Goal: Use online tool/utility: Utilize a website feature to perform a specific function

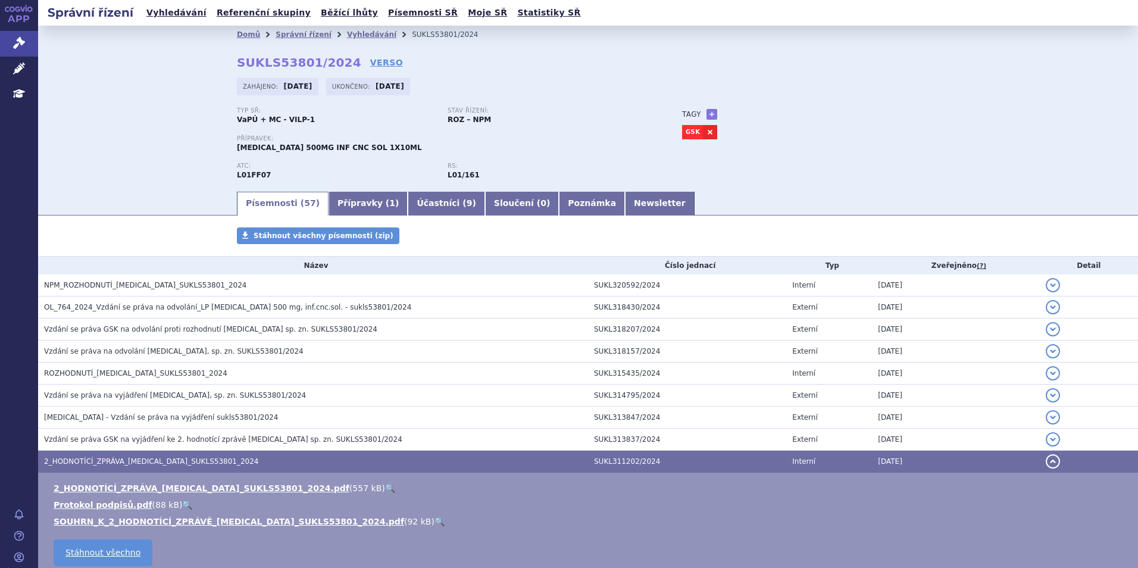
click at [120, 12] on h2 "Správní řízení" at bounding box center [90, 12] width 105 height 17
click at [17, 78] on link "Léčivé přípravky" at bounding box center [19, 69] width 38 height 25
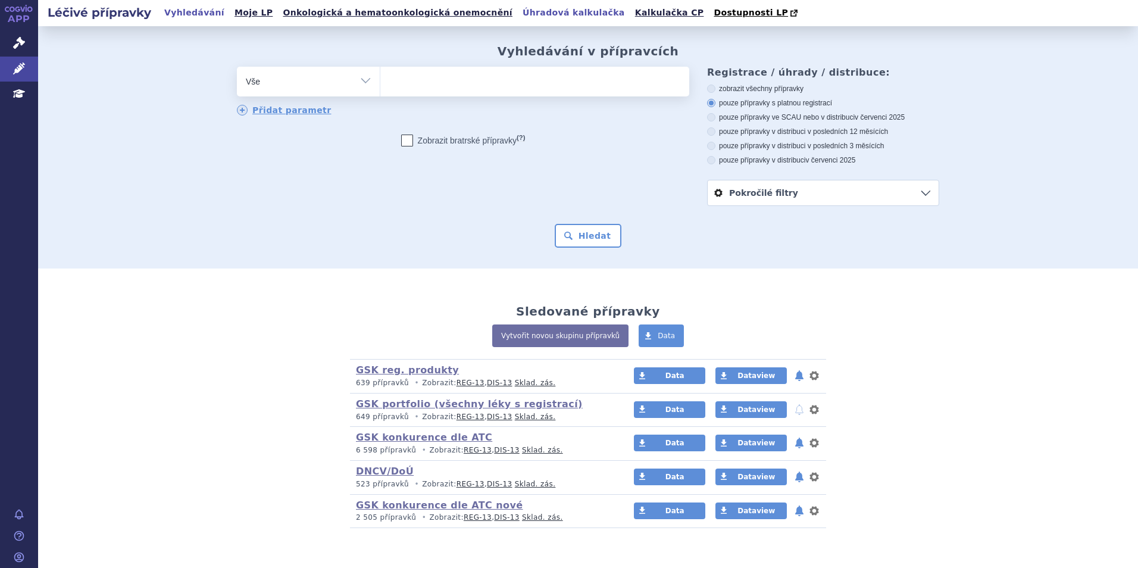
click at [519, 7] on link "Úhradová kalkulačka" at bounding box center [574, 13] width 110 height 16
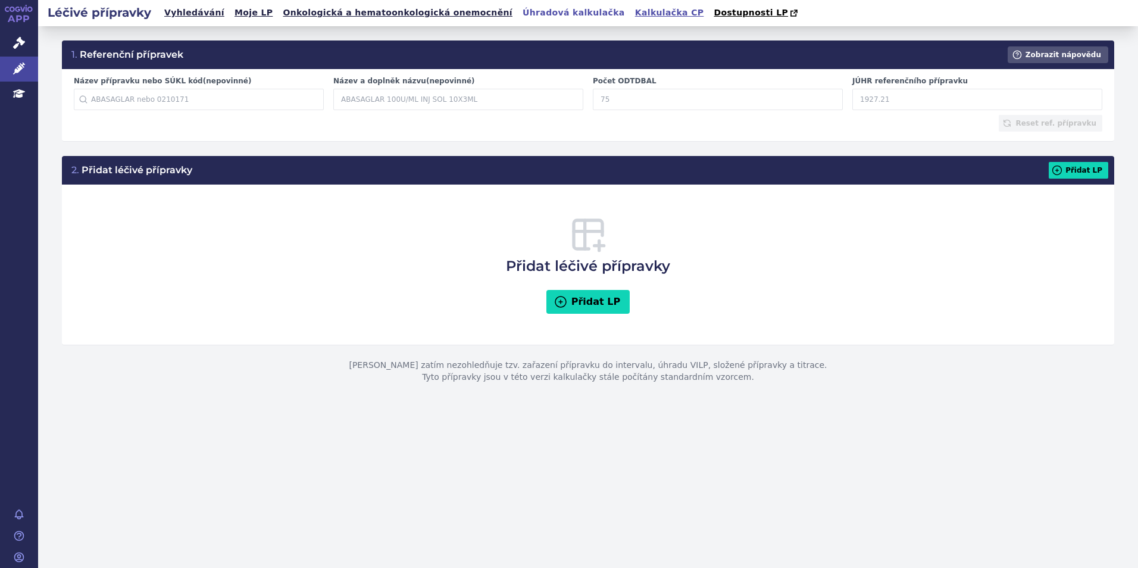
click at [632, 14] on link "Kalkulačka CP" at bounding box center [670, 13] width 76 height 16
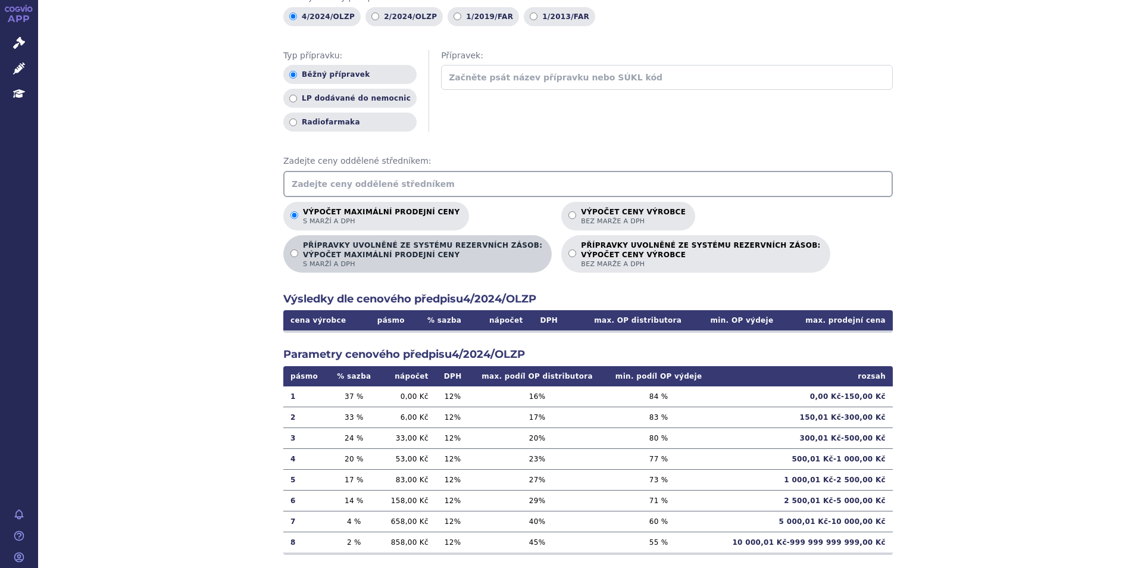
scroll to position [133, 0]
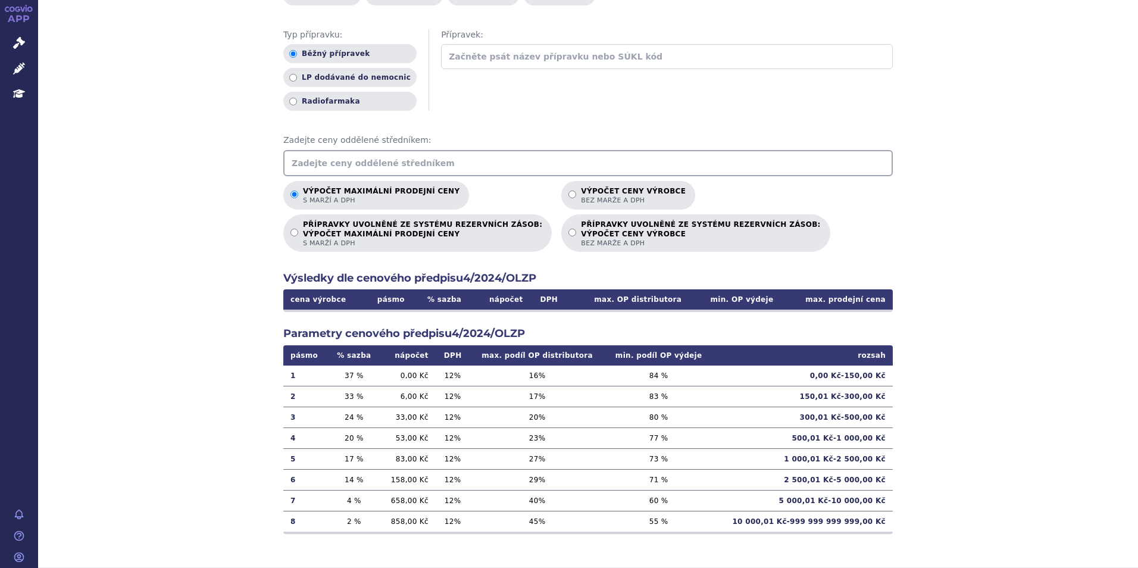
click at [340, 164] on input "text" at bounding box center [588, 163] width 610 height 26
click at [370, 164] on input "text" at bounding box center [588, 163] width 610 height 26
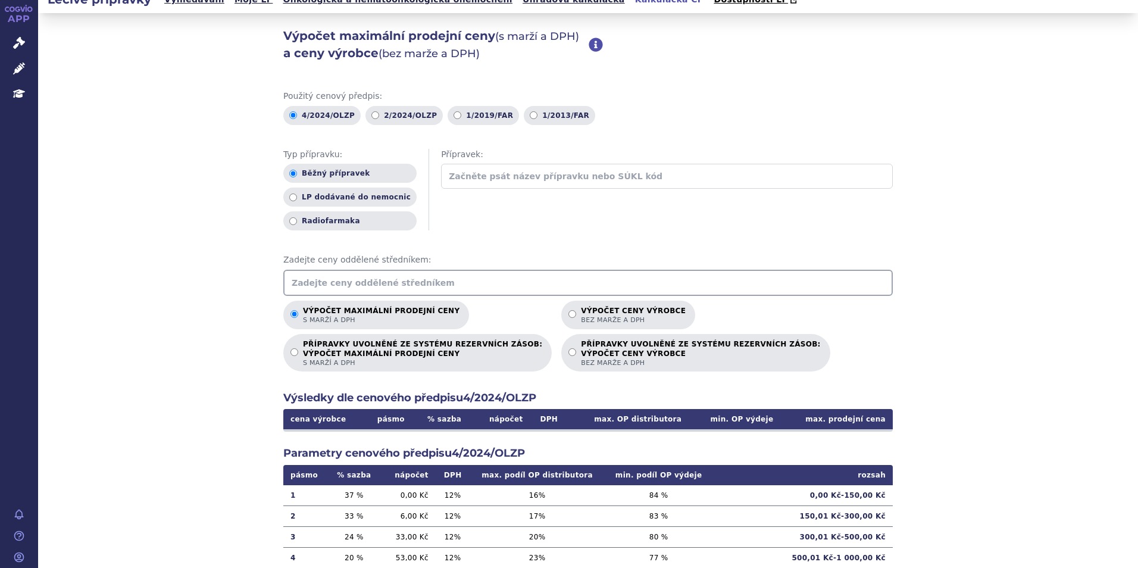
scroll to position [0, 0]
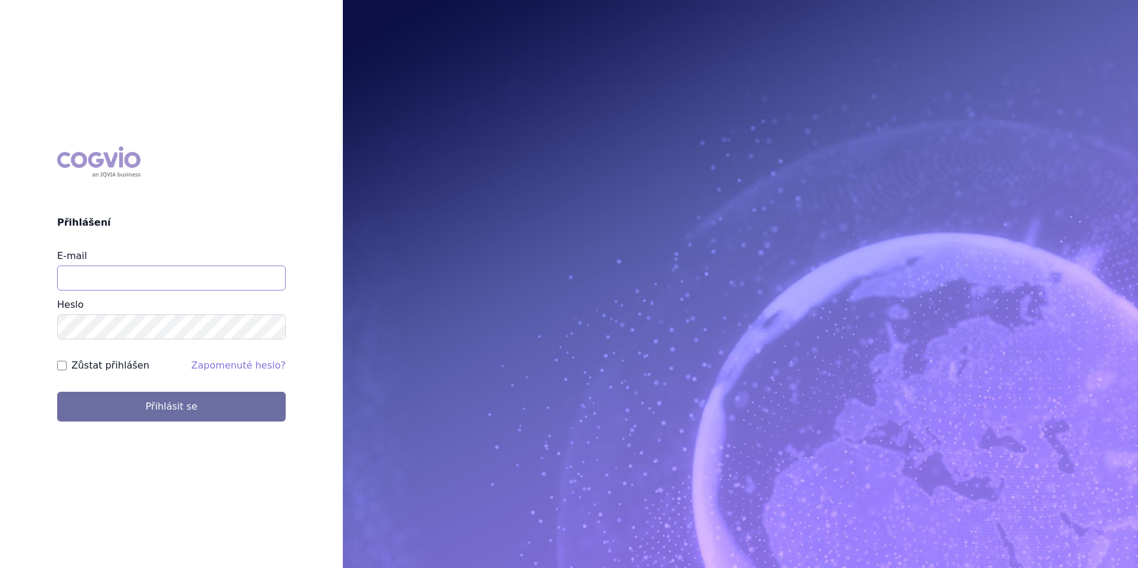
click at [147, 283] on input "E-mail" at bounding box center [171, 277] width 229 height 25
type input "i"
type input "michaela.x.tauchmanova@gsk.com"
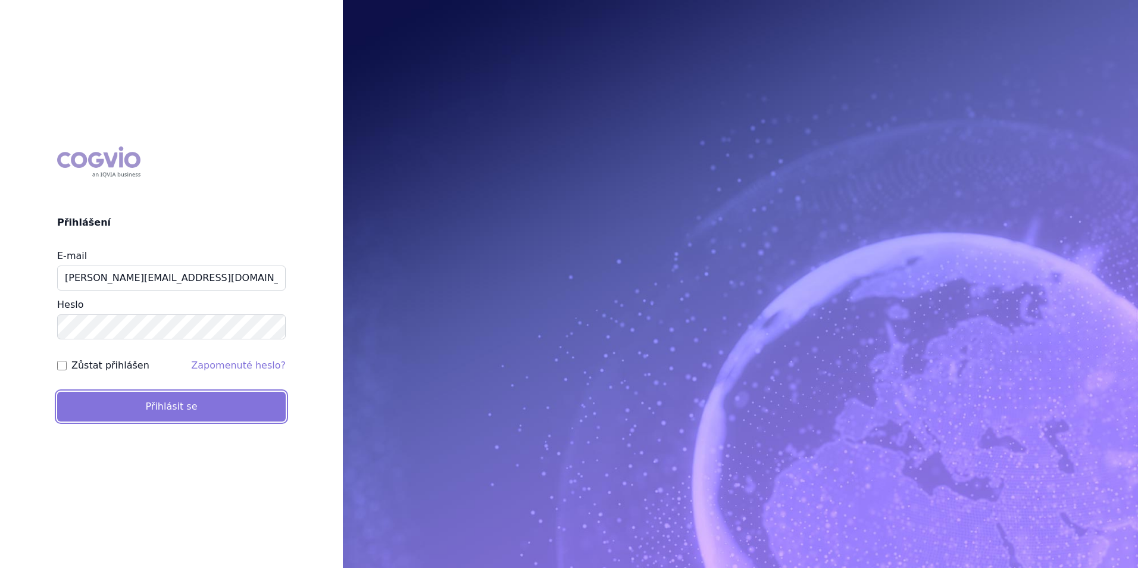
click at [153, 409] on button "Přihlásit se" at bounding box center [171, 407] width 229 height 30
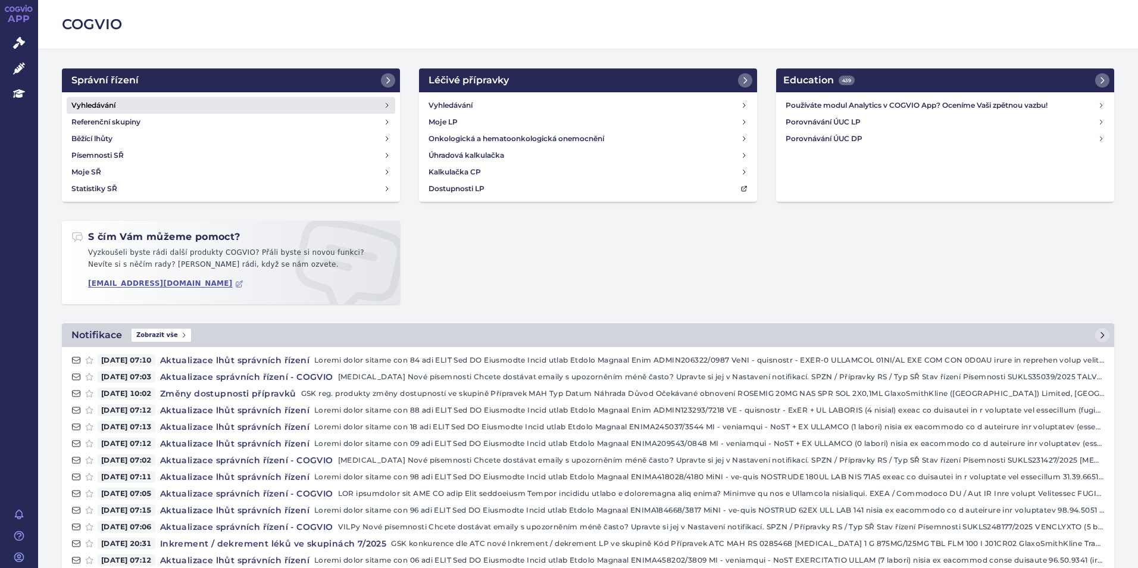
click at [95, 99] on h4 "Vyhledávání" at bounding box center [93, 105] width 44 height 12
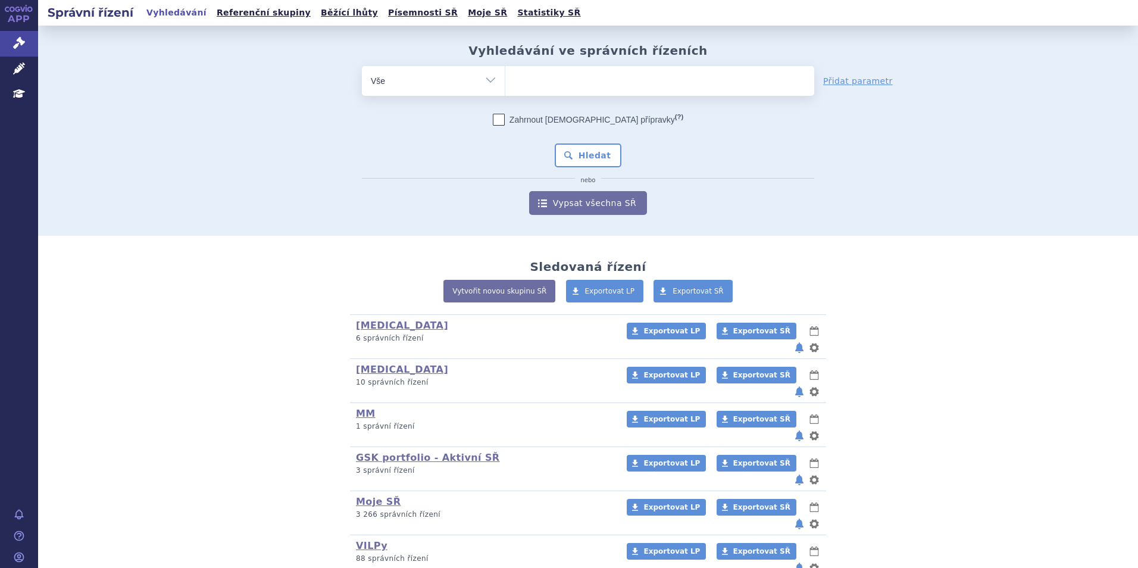
click at [533, 88] on ul at bounding box center [659, 78] width 309 height 25
click at [505, 88] on select at bounding box center [505, 80] width 1 height 30
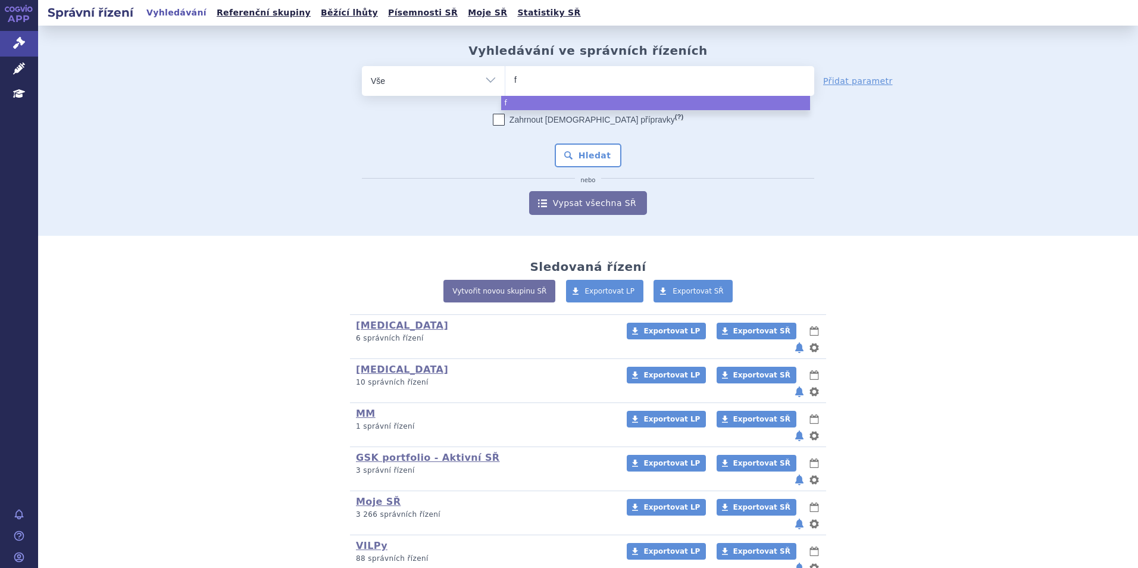
type input "fr"
type input "fre"
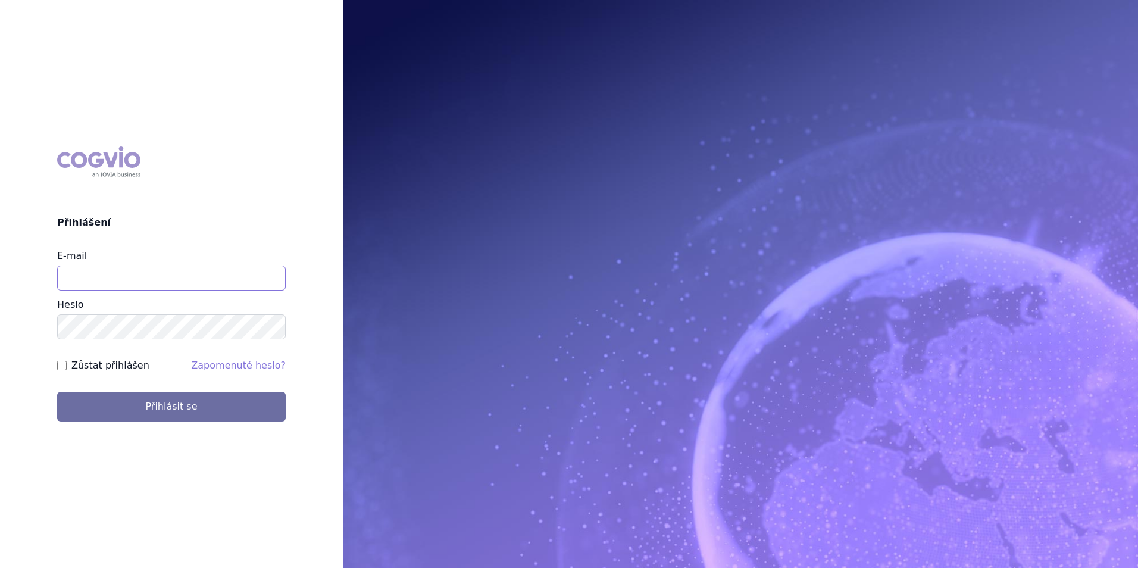
click at [133, 288] on input "E-mail" at bounding box center [171, 277] width 229 height 25
type input "michaela.x.tauchmanova@gsk.com"
click at [57, 392] on button "Přihlásit se" at bounding box center [171, 407] width 229 height 30
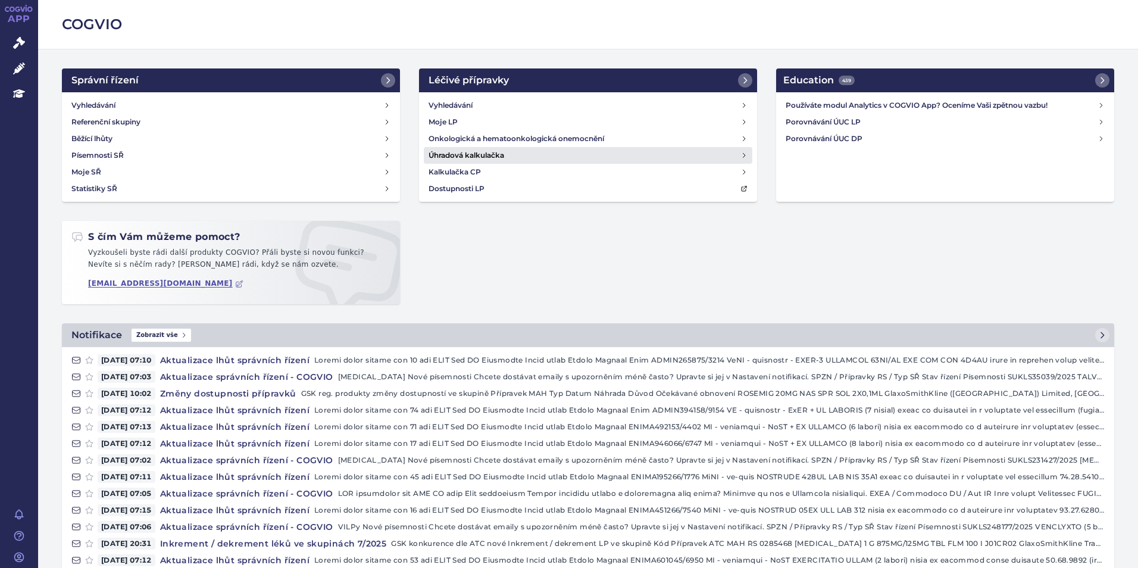
click at [532, 152] on link "Úhradová kalkulačka" at bounding box center [588, 155] width 329 height 17
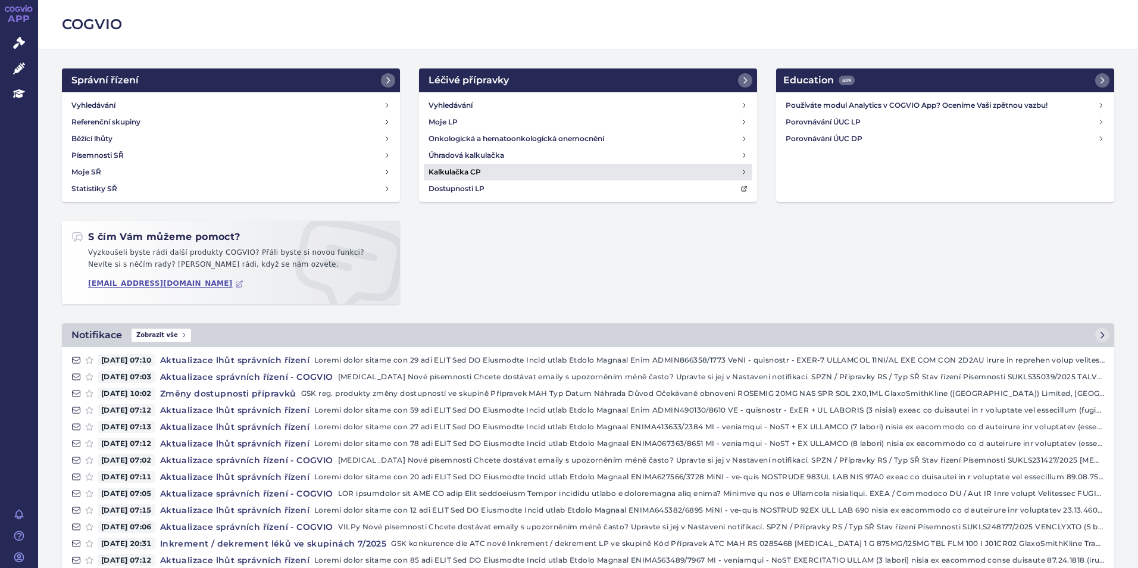
click at [648, 173] on link "Kalkulačka CP" at bounding box center [588, 172] width 329 height 17
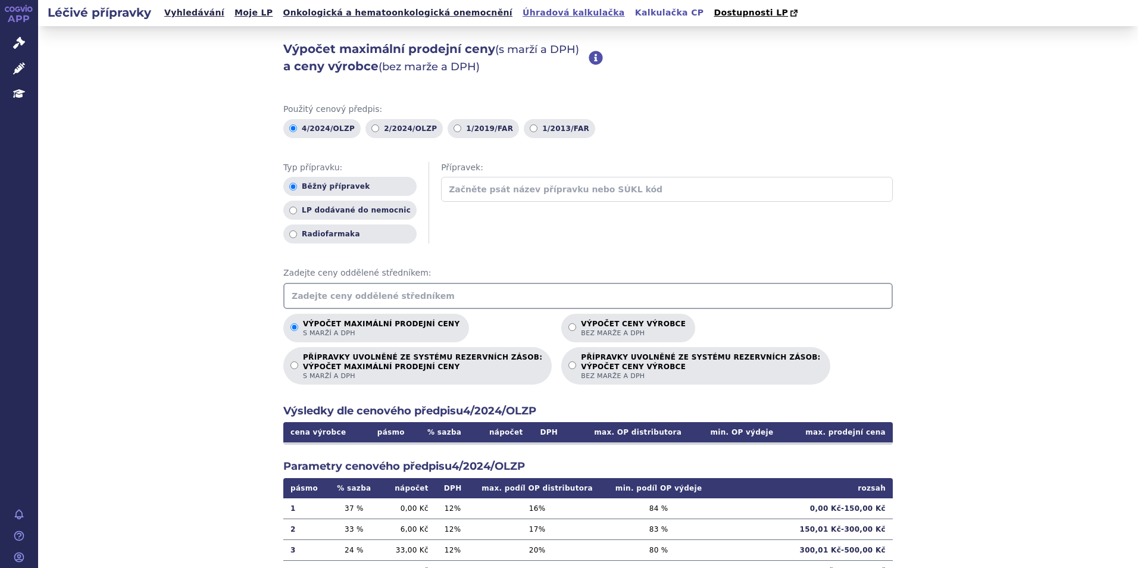
click at [519, 15] on link "Úhradová kalkulačka" at bounding box center [574, 13] width 110 height 16
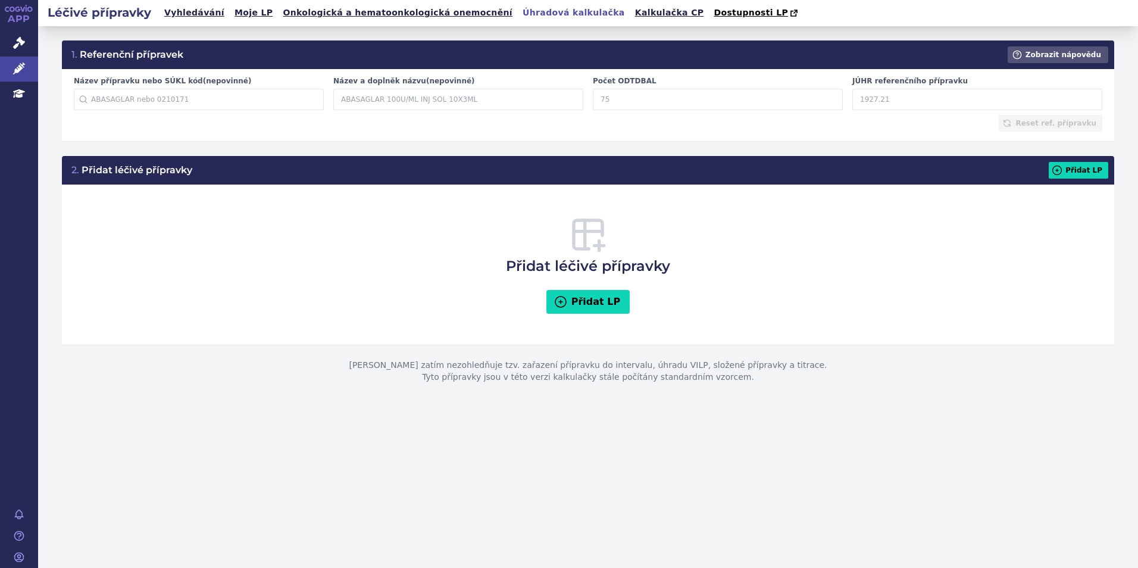
click at [224, 107] on input "Název přípravku nebo SÚKL kód (nepovinné)" at bounding box center [199, 99] width 250 height 21
click at [632, 10] on link "Kalkulačka CP" at bounding box center [670, 13] width 76 height 16
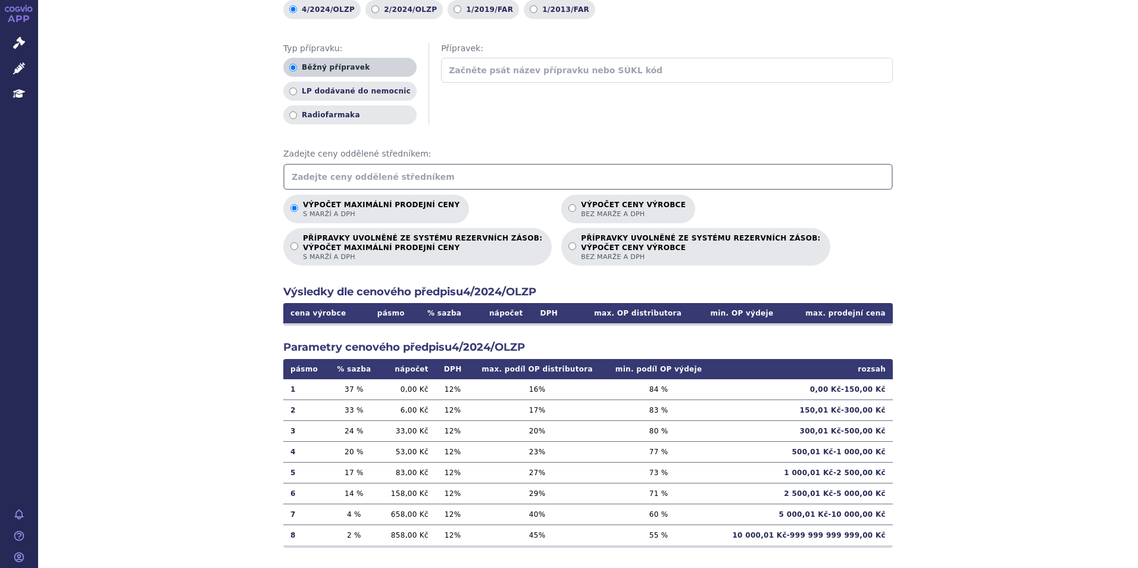
scroll to position [133, 0]
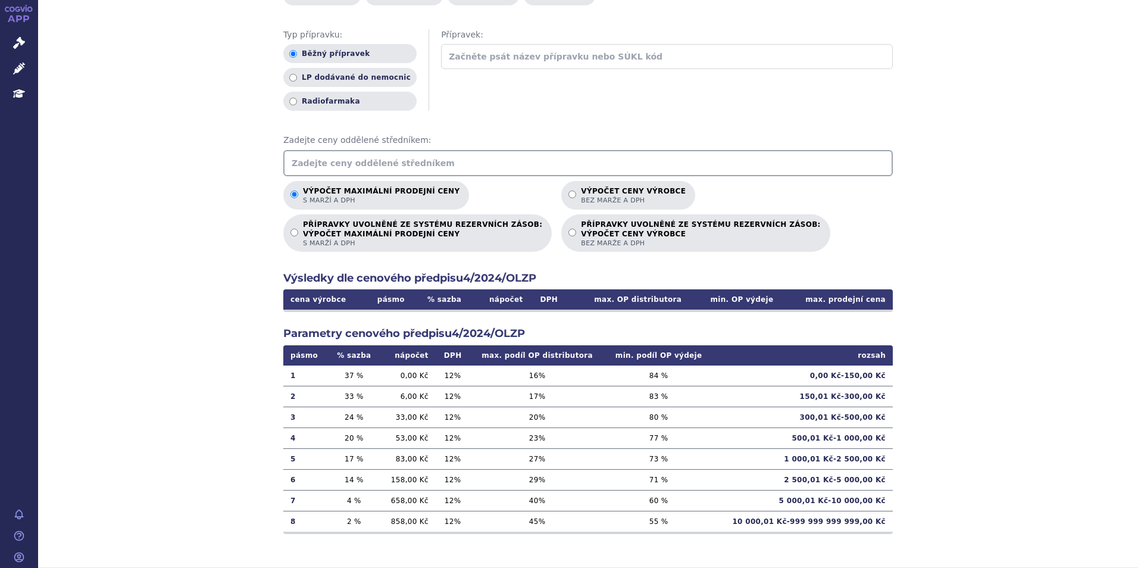
click at [370, 163] on input "text" at bounding box center [588, 163] width 610 height 26
click at [321, 164] on input "text" at bounding box center [588, 163] width 610 height 26
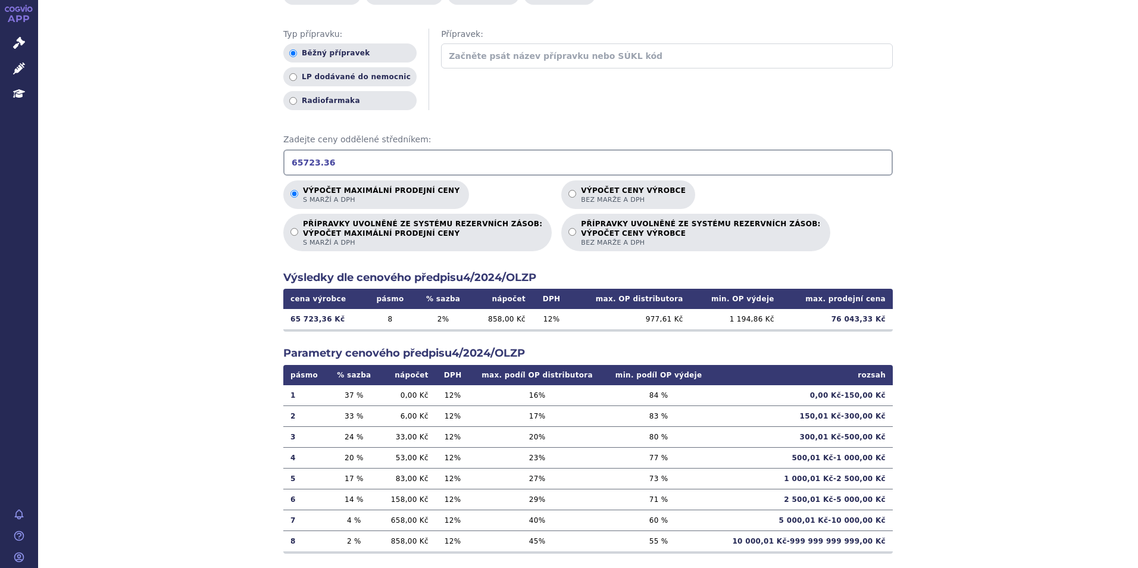
type input "65723.36"
click at [380, 294] on th "pásmo" at bounding box center [389, 299] width 49 height 20
click at [485, 279] on h2 "Výsledky dle cenového předpisu 4/2024/OLZP" at bounding box center [588, 277] width 610 height 15
